Goal: Transaction & Acquisition: Book appointment/travel/reservation

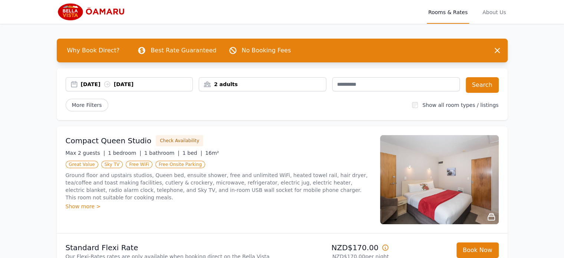
click at [236, 83] on div "2 adults" at bounding box center [262, 84] width 127 height 7
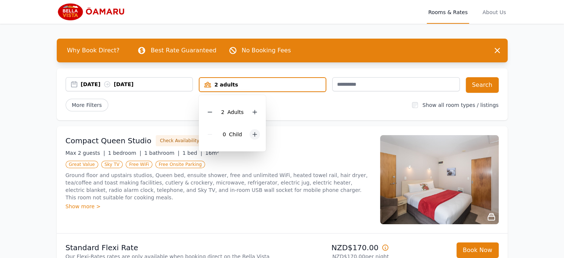
click at [254, 133] on icon at bounding box center [255, 134] width 6 height 6
click at [255, 133] on div at bounding box center [260, 134] width 10 height 10
click at [311, 108] on div "More Filters" at bounding box center [236, 105] width 341 height 13
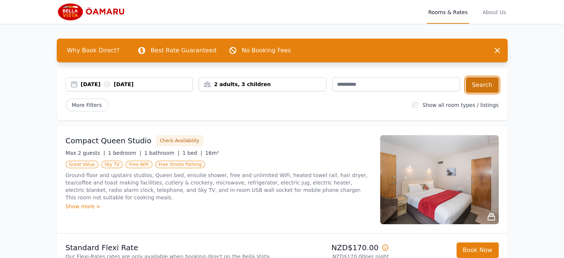
click at [476, 82] on button "Search" at bounding box center [482, 85] width 33 height 16
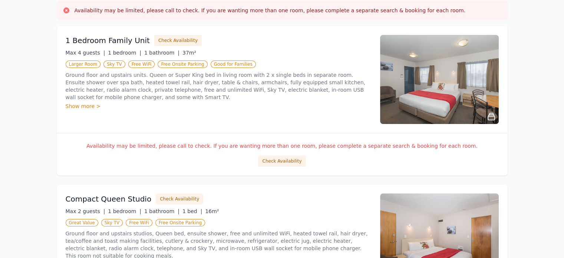
scroll to position [148, 0]
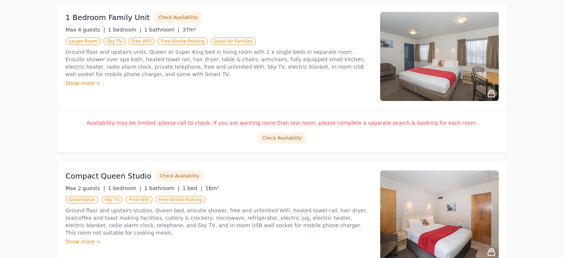
click at [89, 85] on div "Show more >" at bounding box center [219, 82] width 306 height 7
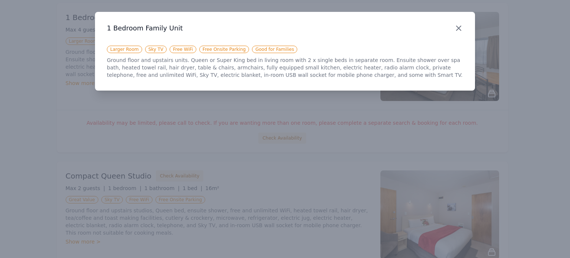
click at [459, 31] on icon "button" at bounding box center [458, 28] width 9 height 9
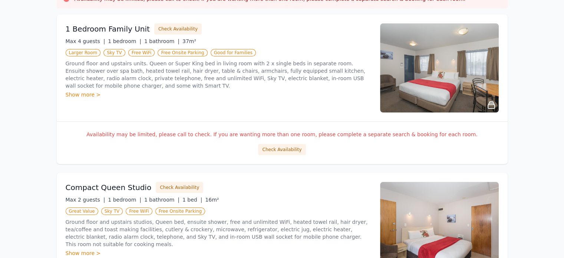
scroll to position [0, 0]
